Goal: Information Seeking & Learning: Learn about a topic

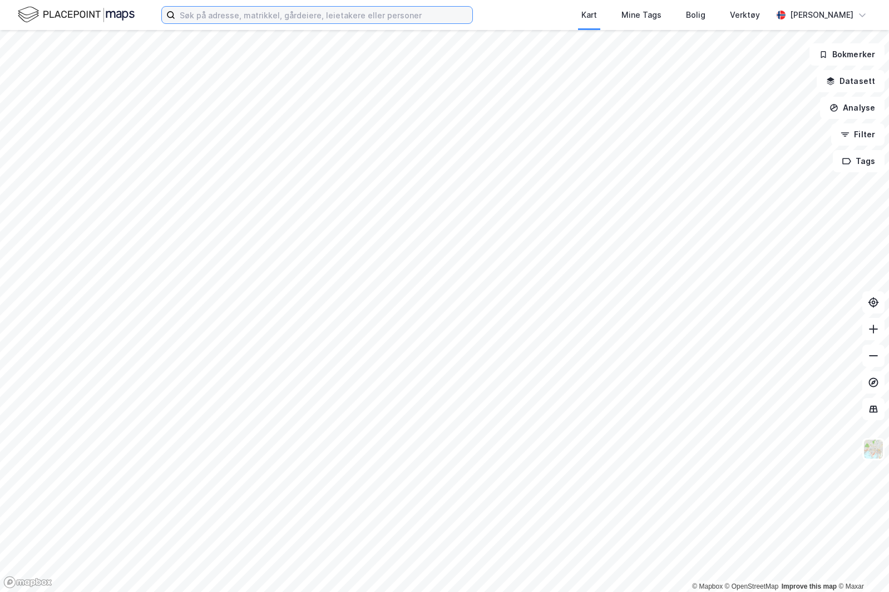
click at [226, 14] on input at bounding box center [323, 15] width 297 height 17
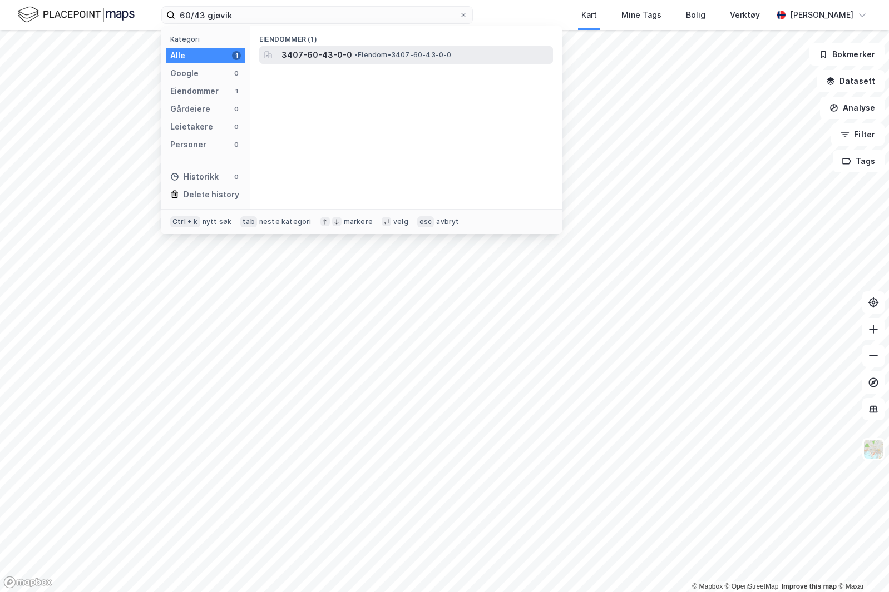
click at [357, 52] on span "• Eiendom • 3407-60-43-0-0" at bounding box center [402, 55] width 97 height 9
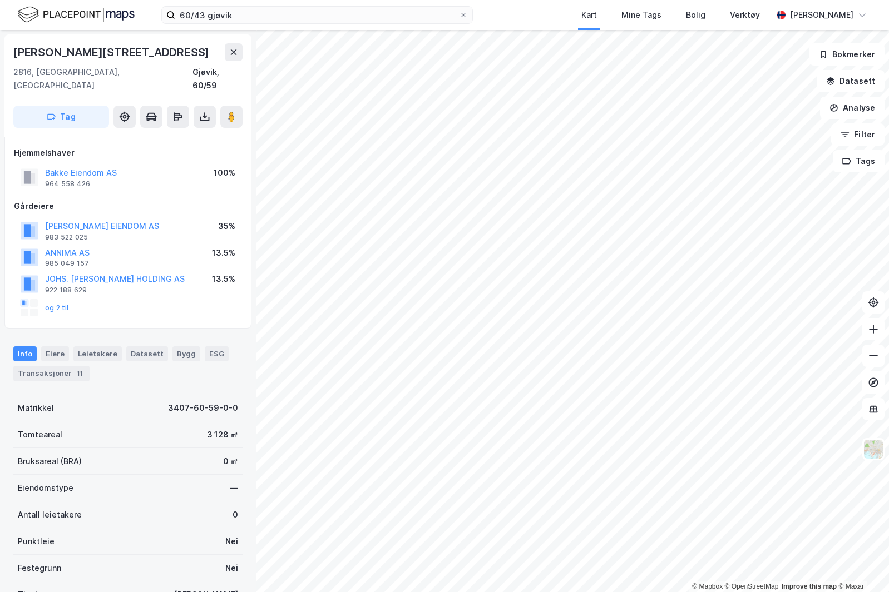
drag, startPoint x: 545, startPoint y: 14, endPoint x: 518, endPoint y: 17, distance: 26.3
click at [545, 14] on div "Kart Mine Tags Bolig Verktøy" at bounding box center [649, 15] width 246 height 30
click at [398, 22] on input "60/43 gjøvik" at bounding box center [317, 15] width 284 height 17
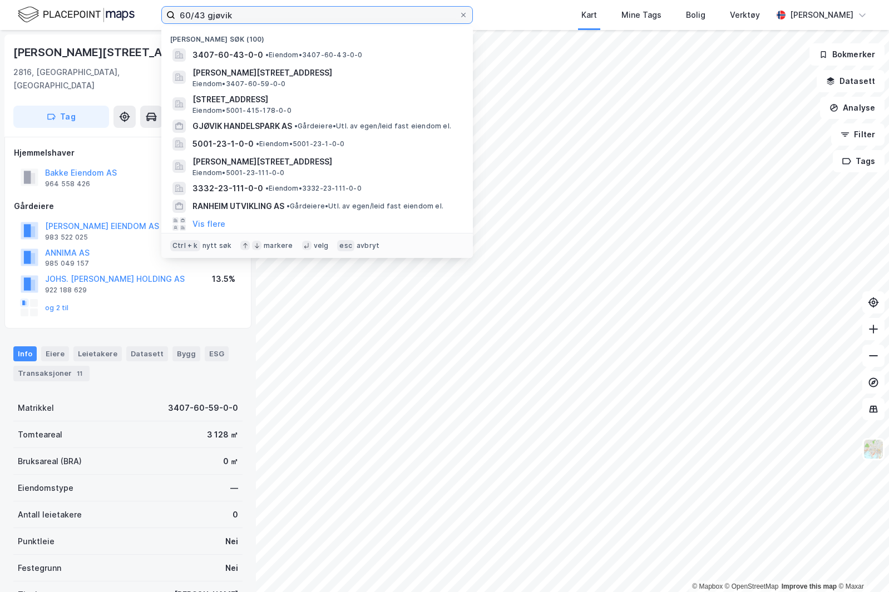
click at [396, 17] on input "60/43 gjøvik" at bounding box center [317, 15] width 284 height 17
paste input "Tunejordet Næringseiendom AS"
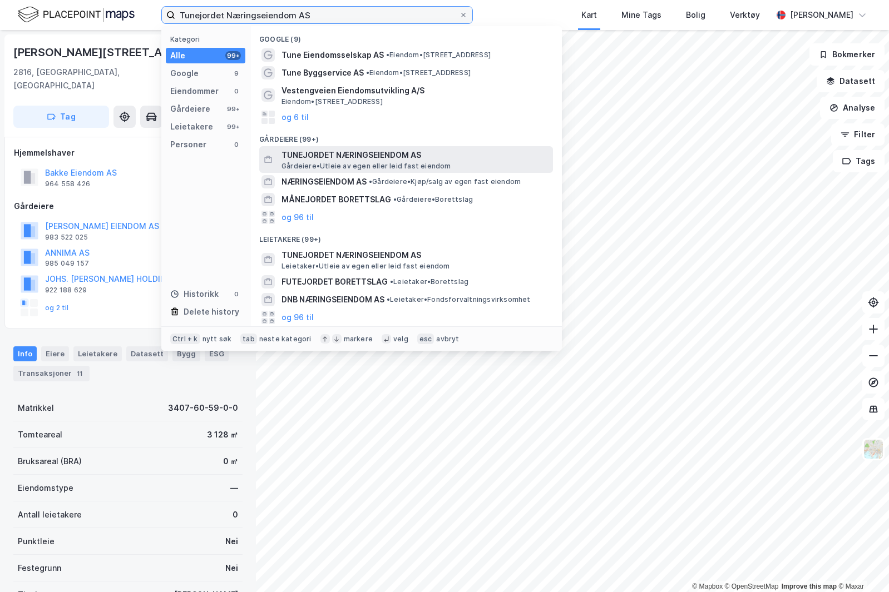
type input "Tunejordet Næringseiendom AS"
click at [387, 165] on span "Gårdeiere • Utleie av egen eller leid fast eiendom" at bounding box center [366, 166] width 170 height 9
